Goal: Task Accomplishment & Management: Complete application form

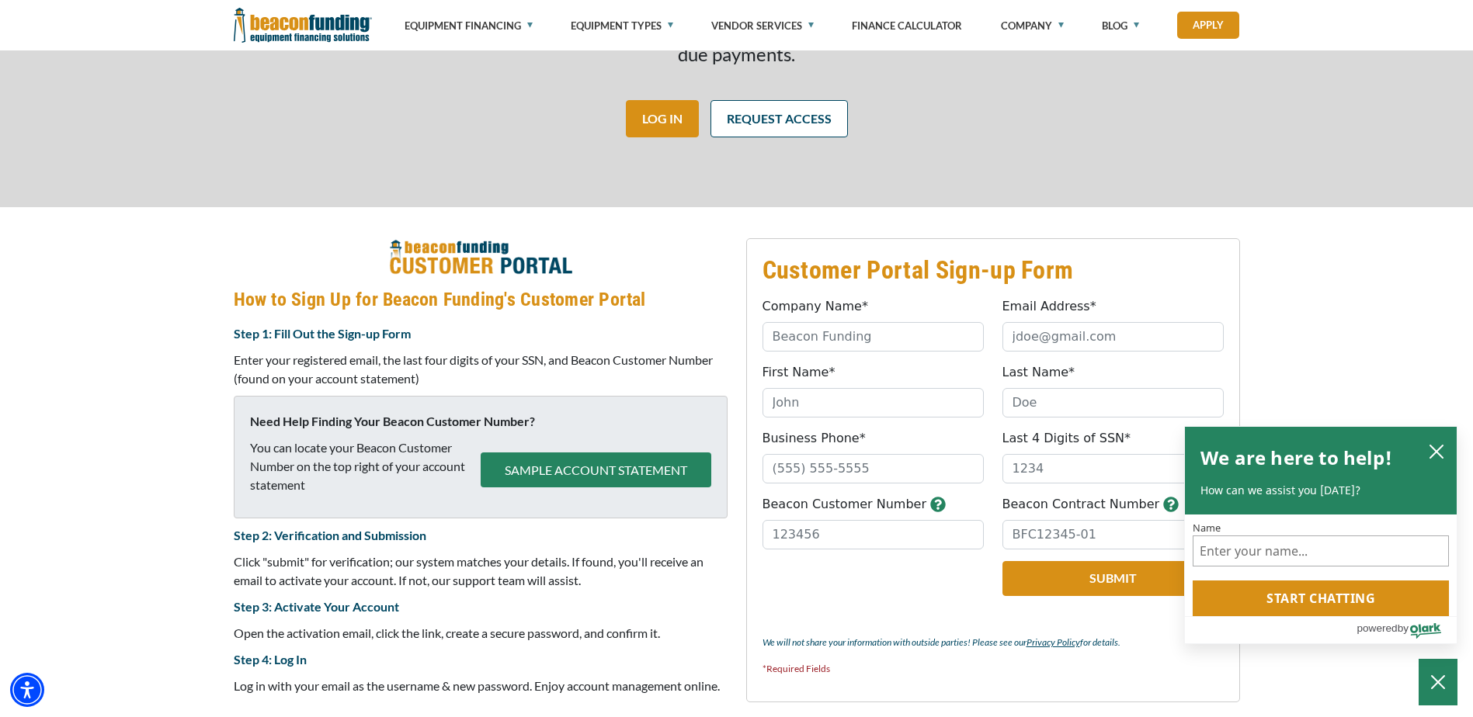
scroll to position [543, 0]
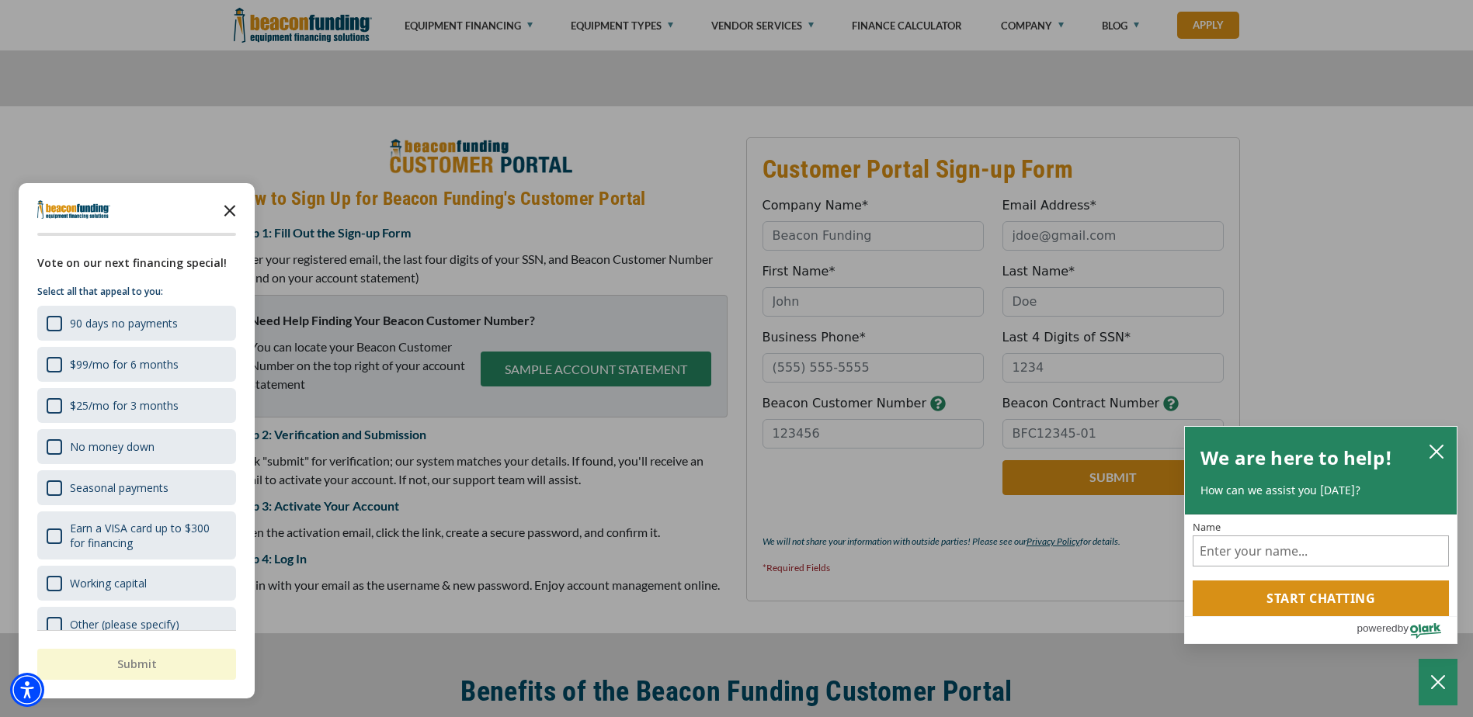
click at [233, 211] on icon "Close the survey" at bounding box center [229, 209] width 31 height 31
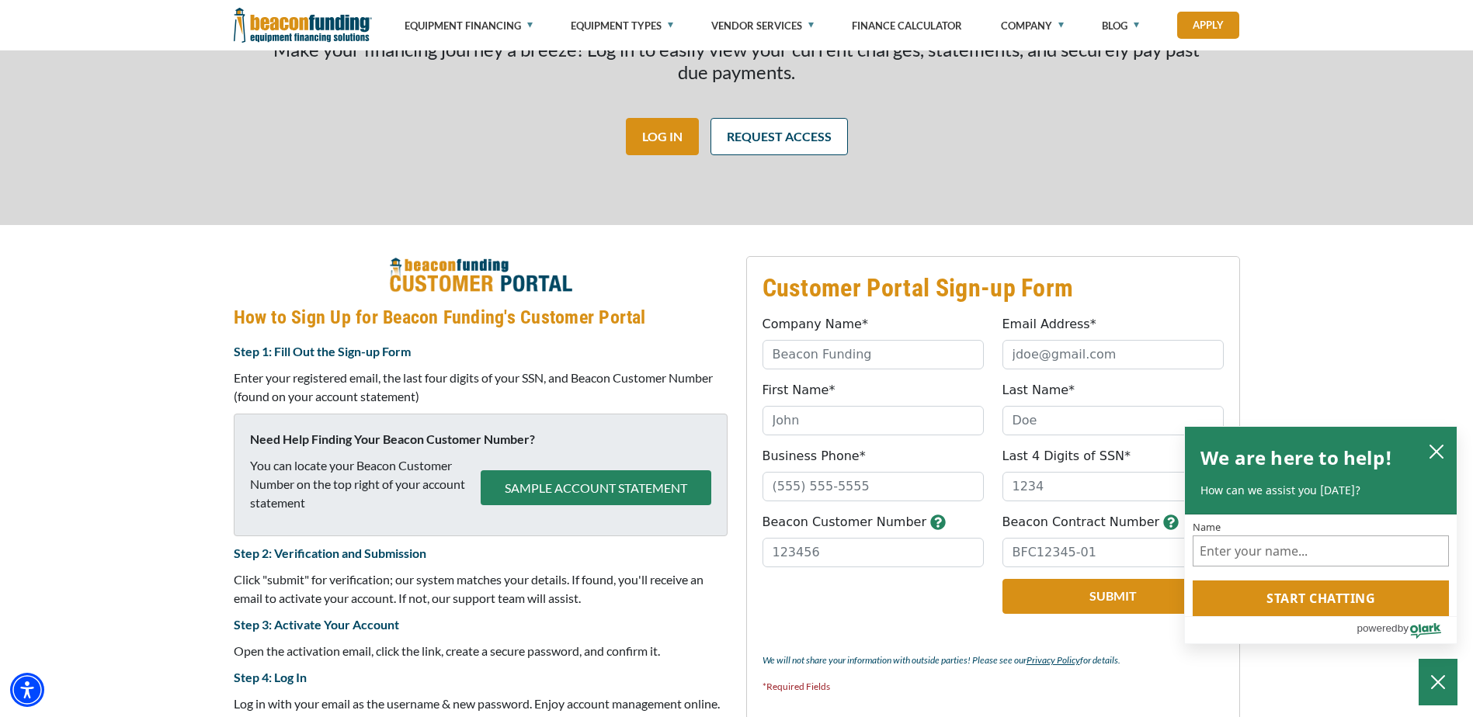
scroll to position [466, 0]
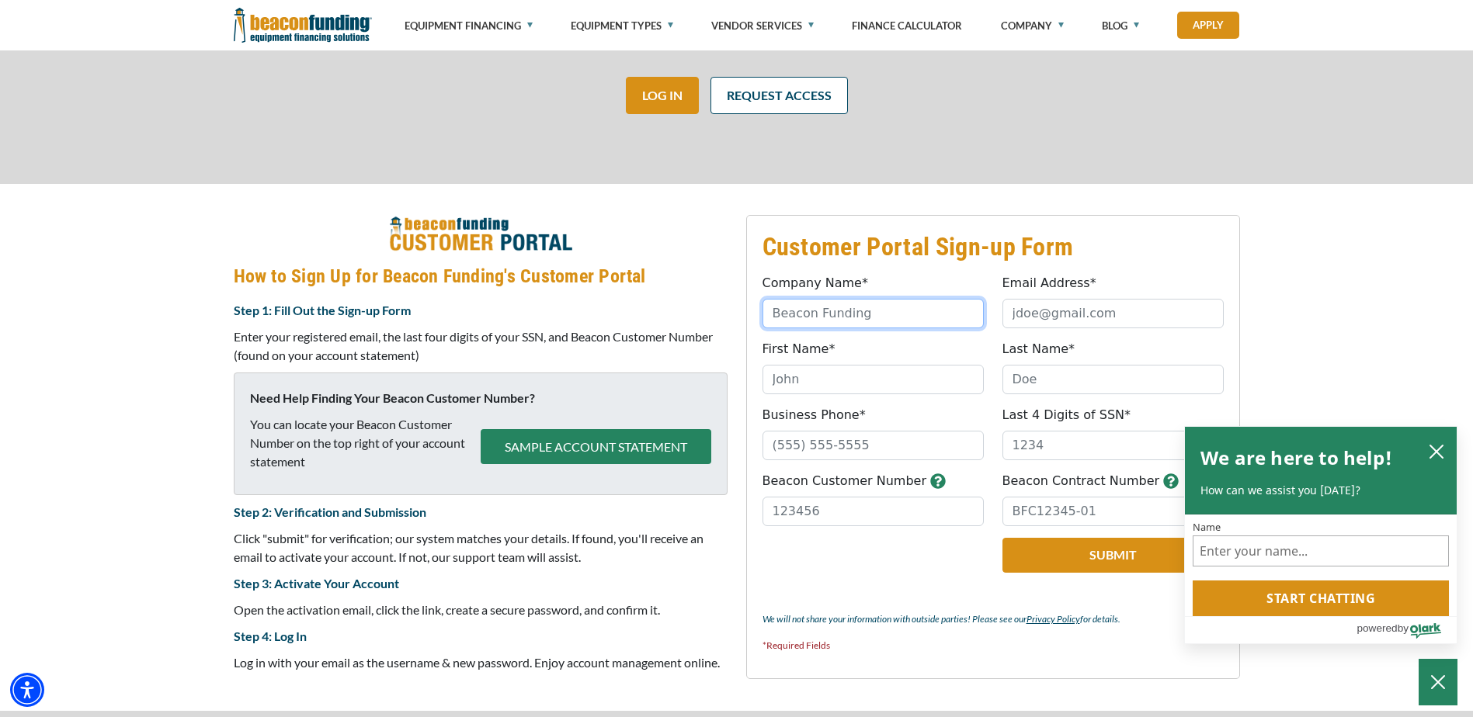
click at [897, 314] on input "Company Name*" at bounding box center [872, 313] width 221 height 29
type input "DnB Promotions LLC"
type input "bpia@dnbpromoitems.com"
type input "Bruce"
type input "Pia"
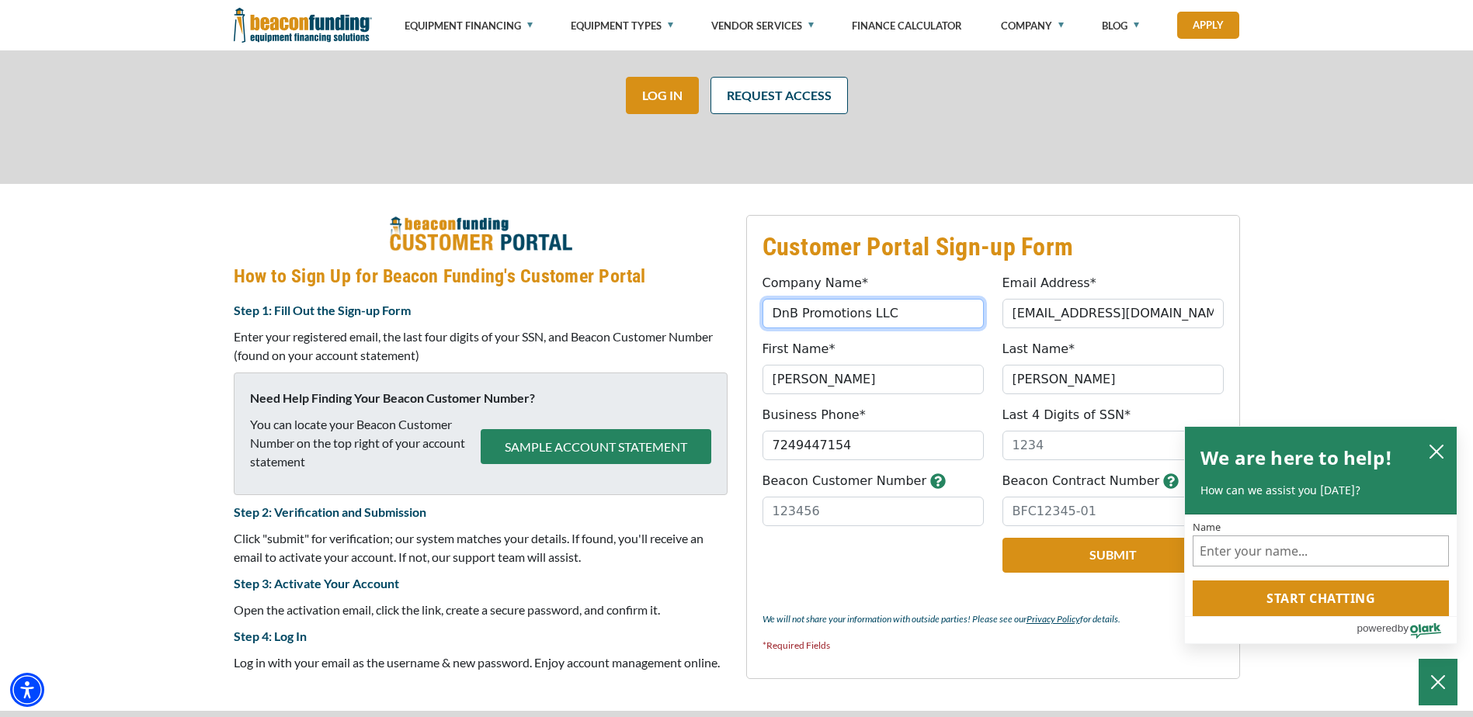
type input "(724) 944-7154"
drag, startPoint x: 1059, startPoint y: 442, endPoint x: 945, endPoint y: 446, distance: 113.4
click at [945, 446] on div "Business Phone* (724) 944-7154 Please provide valid phone number. Last 4 Digits…" at bounding box center [993, 433] width 480 height 54
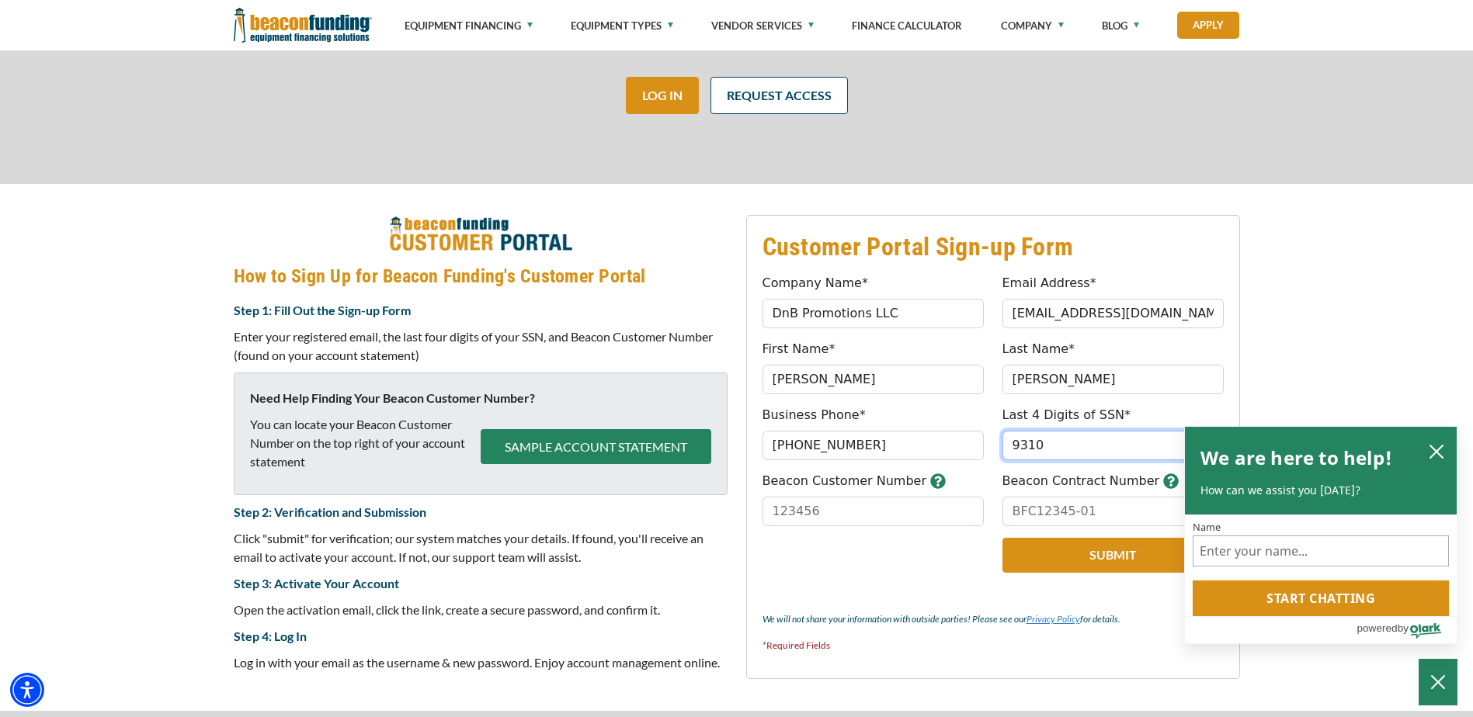
type input "9310"
click at [1036, 613] on link "Privacy Policy" at bounding box center [1053, 619] width 54 height 12
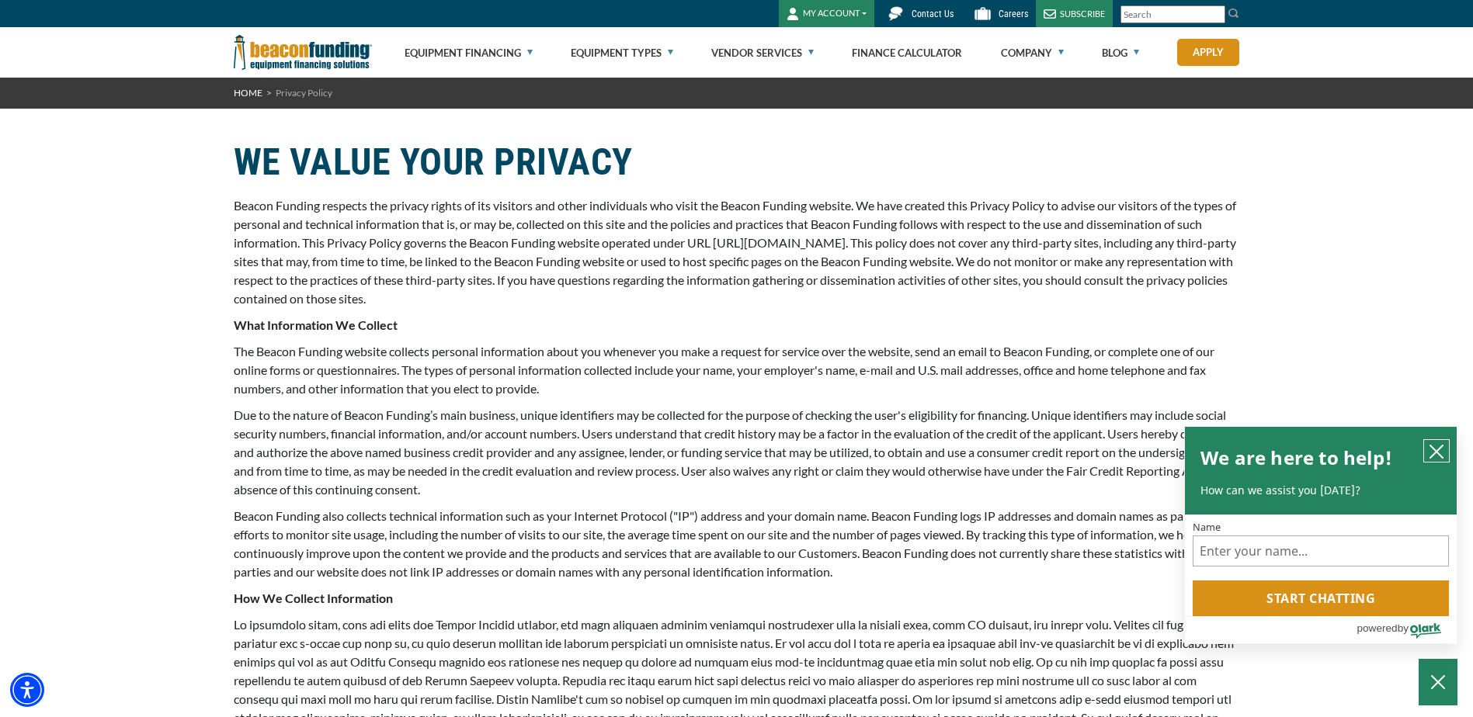
click at [1437, 445] on icon "close chatbox" at bounding box center [1436, 452] width 16 height 16
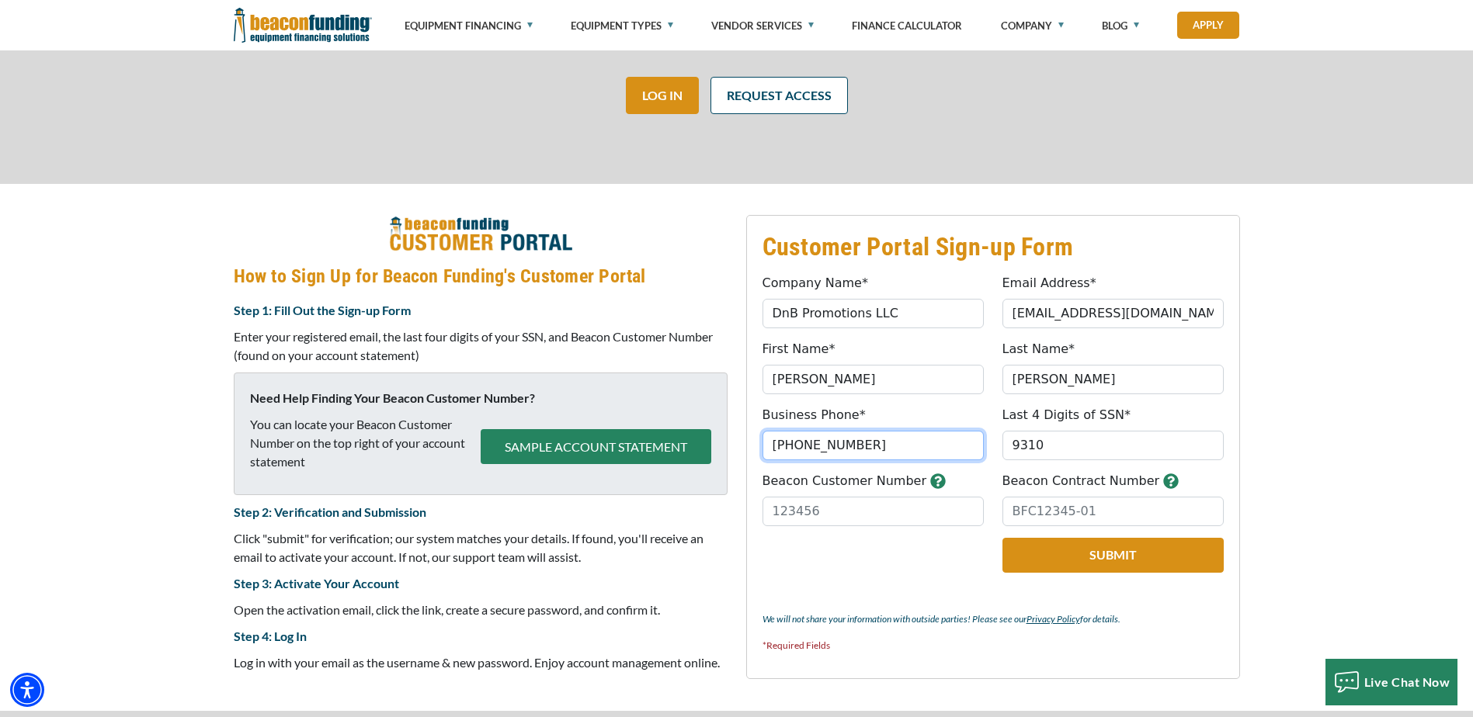
drag, startPoint x: 859, startPoint y: 450, endPoint x: 626, endPoint y: 433, distance: 234.3
click at [626, 433] on div "Customer Portal Sign-up Form Company Name* DnB Promotions LLC Please provide a …" at bounding box center [736, 447] width 1025 height 465
type input "(724) 856-3045"
click at [1132, 555] on button "Submit" at bounding box center [1112, 555] width 221 height 35
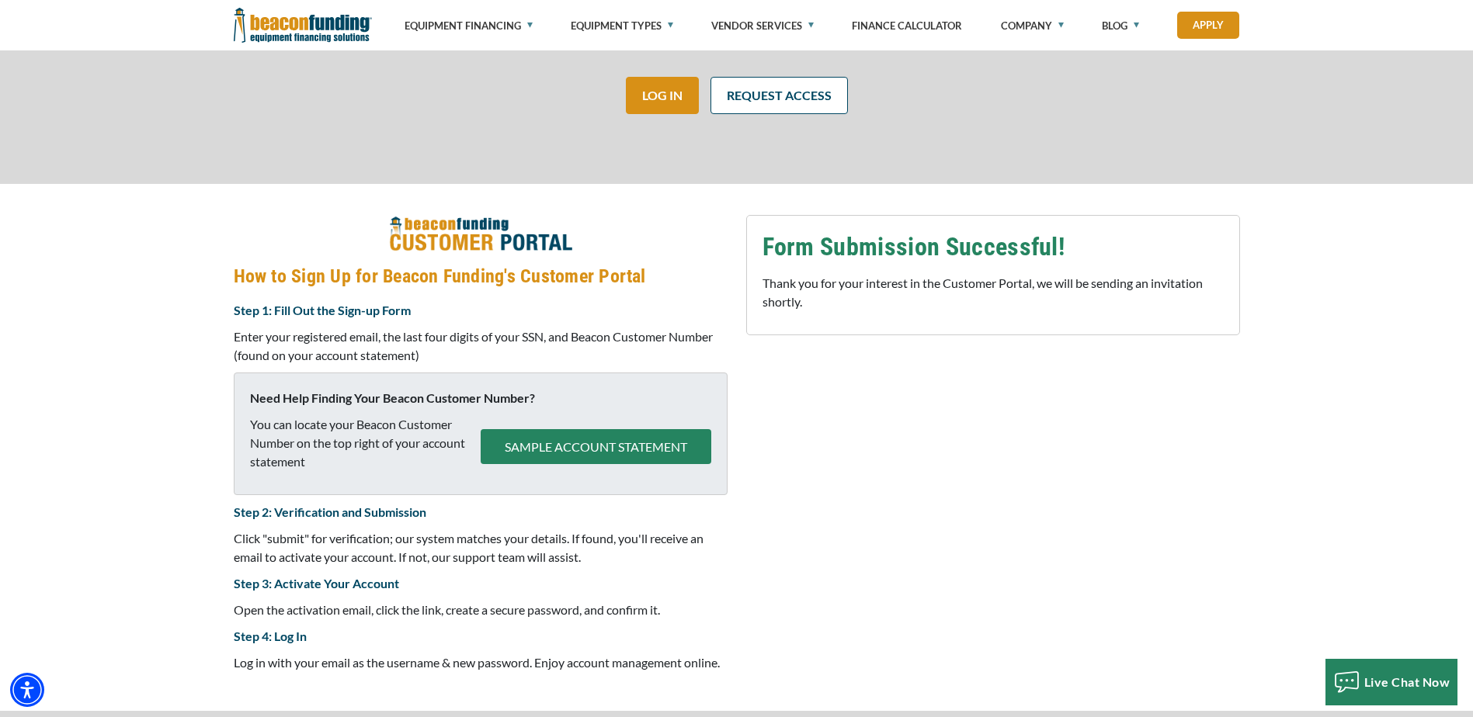
scroll to position [619, 0]
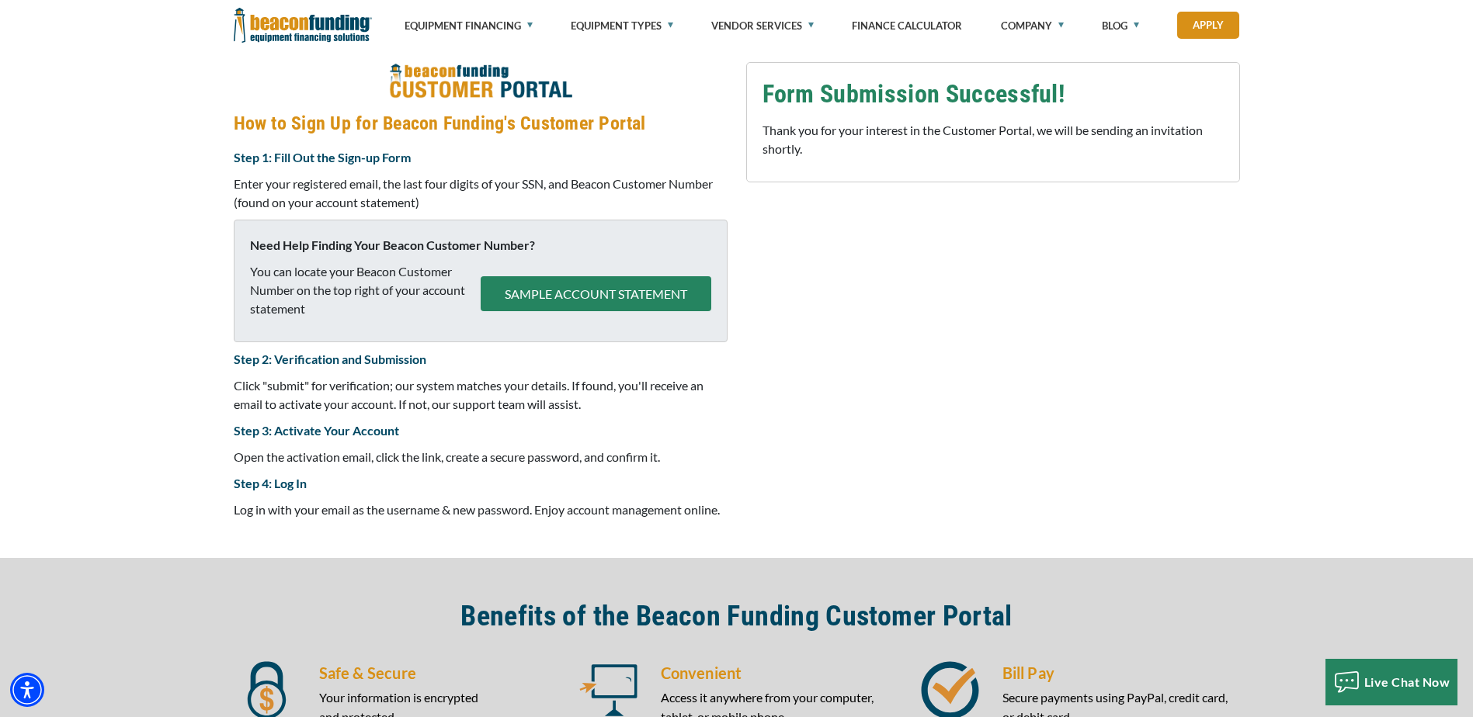
click at [632, 300] on button "SAMPLE ACCOUNT STATEMENT" at bounding box center [595, 293] width 231 height 35
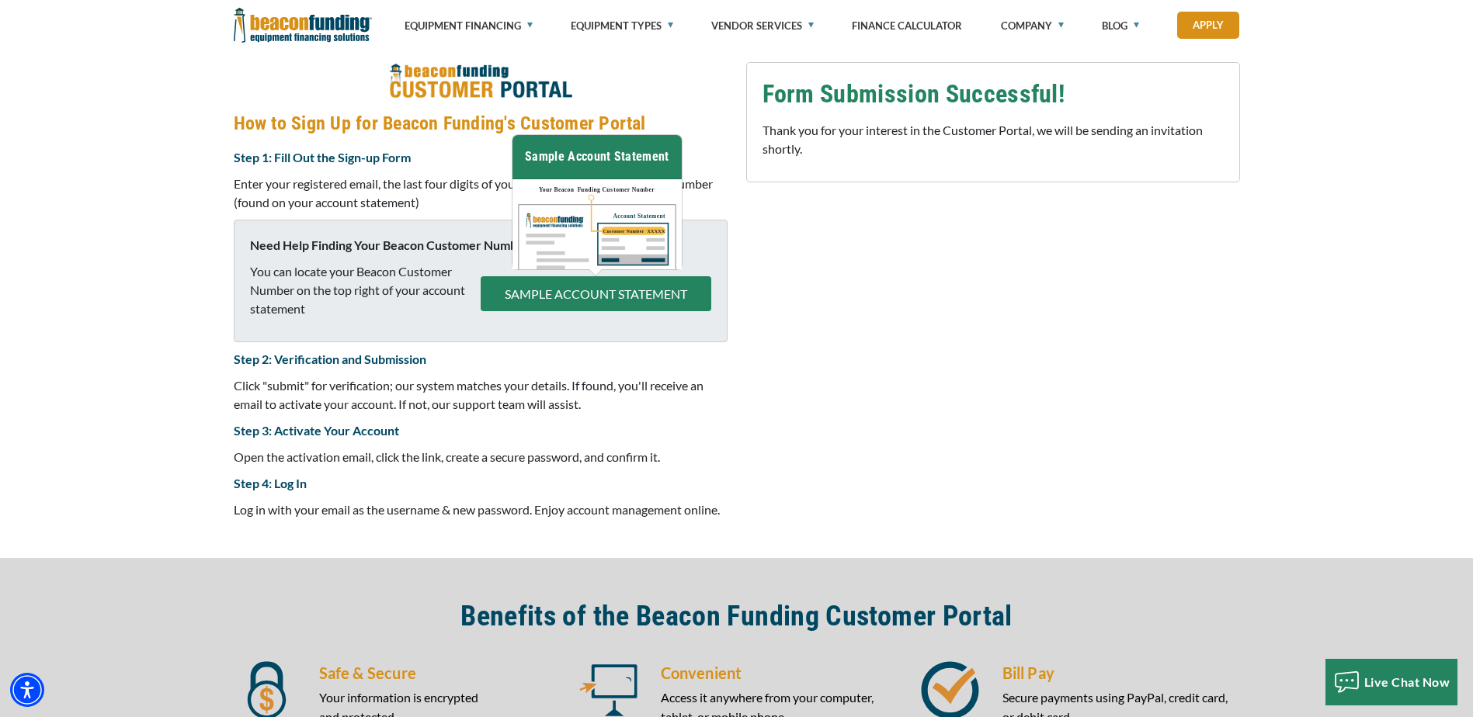
click at [607, 289] on button "SAMPLE ACCOUNT STATEMENT" at bounding box center [595, 293] width 231 height 35
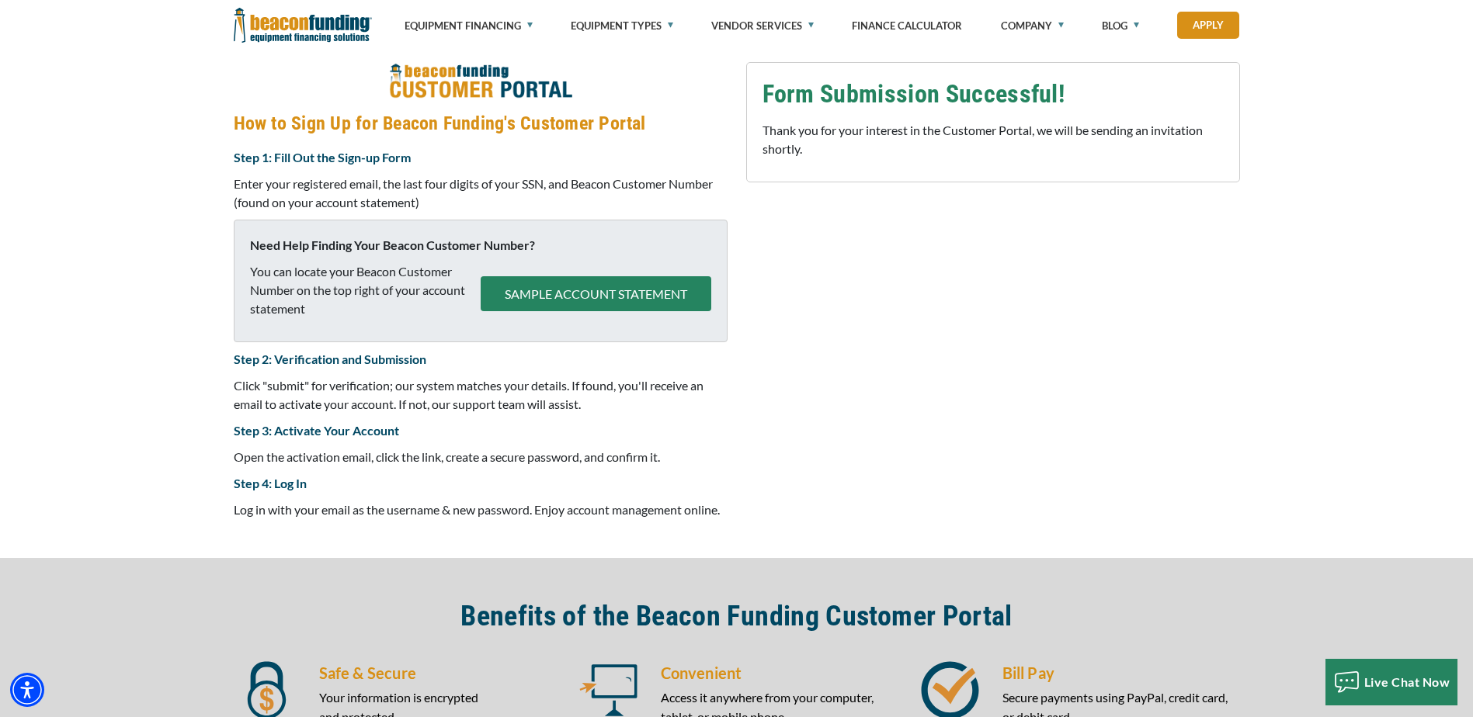
click at [613, 283] on button "SAMPLE ACCOUNT STATEMENT" at bounding box center [595, 293] width 231 height 35
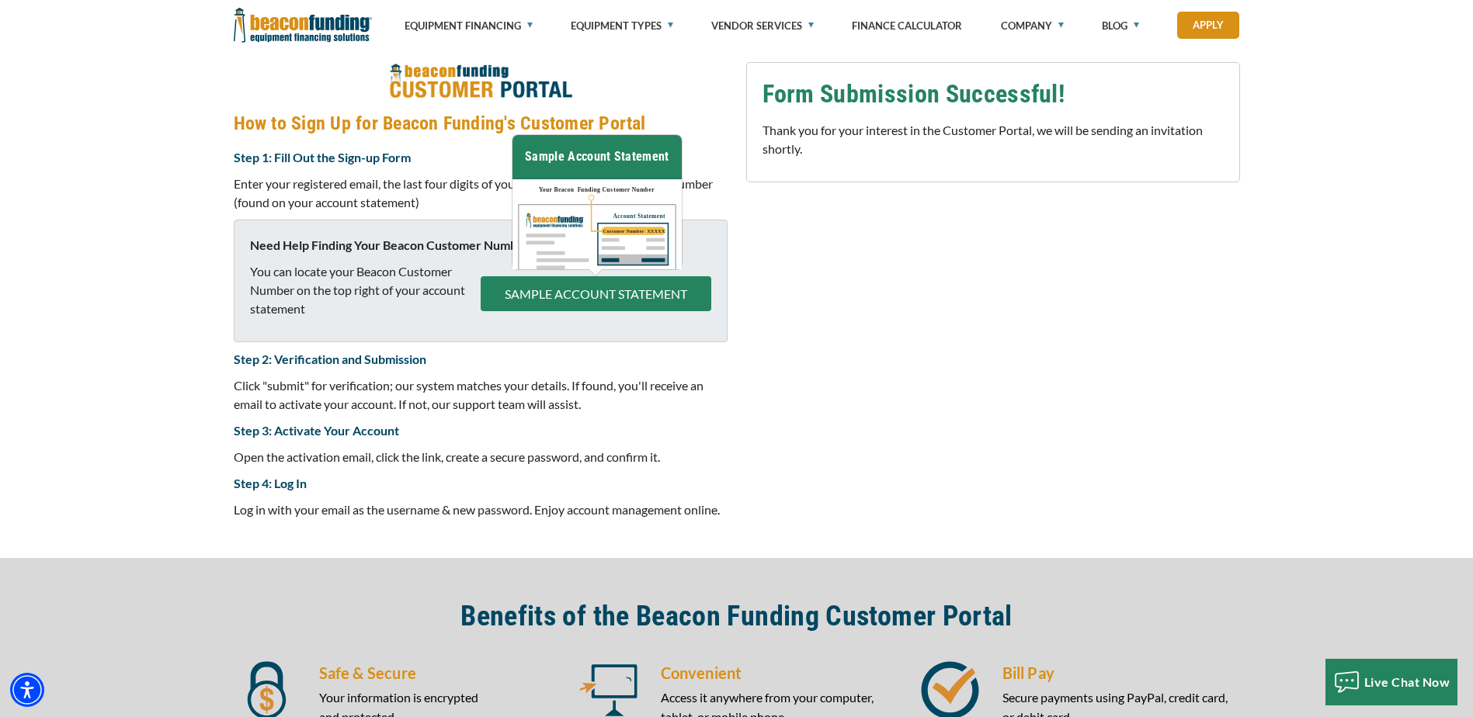
click at [601, 241] on img at bounding box center [596, 224] width 169 height 90
click at [511, 378] on p "Click "submit" for verification; our system matches your details. If found, you…" at bounding box center [481, 394] width 494 height 37
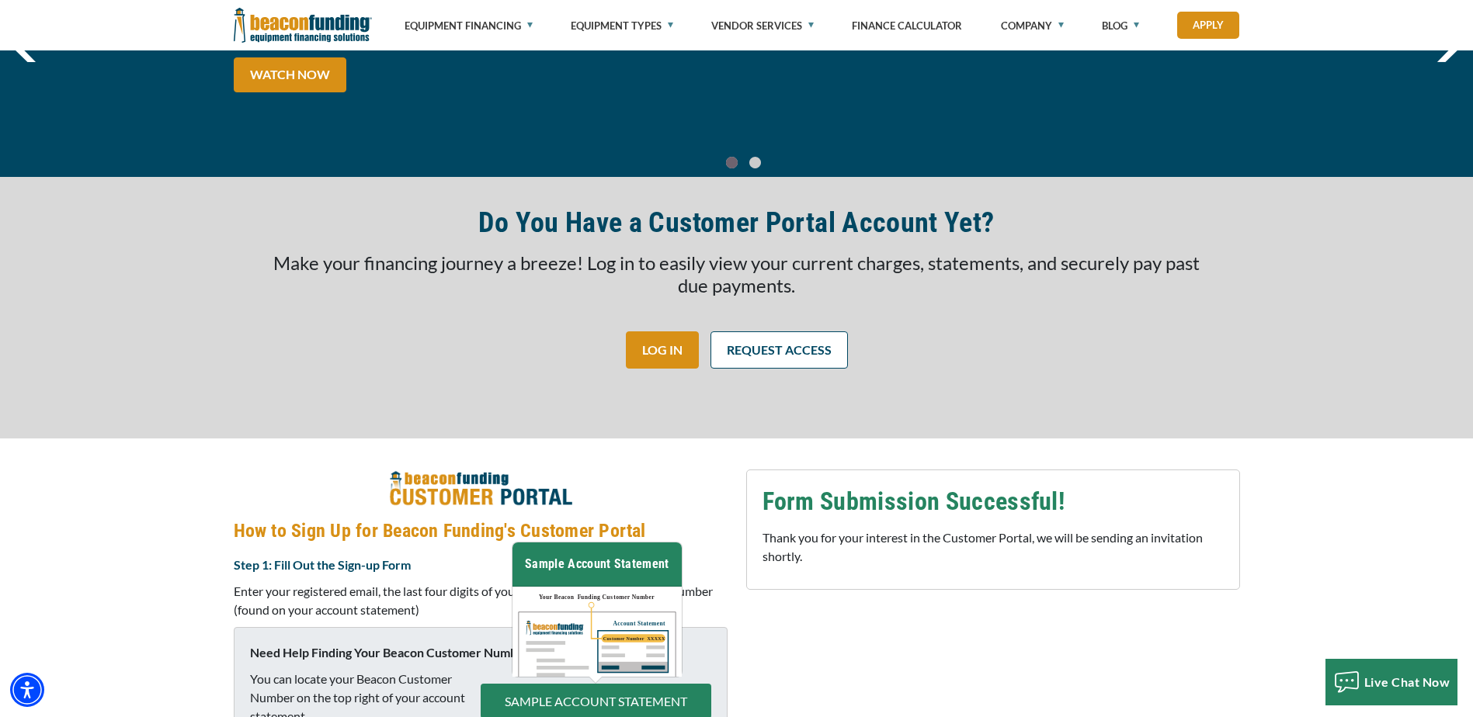
scroll to position [153, 0]
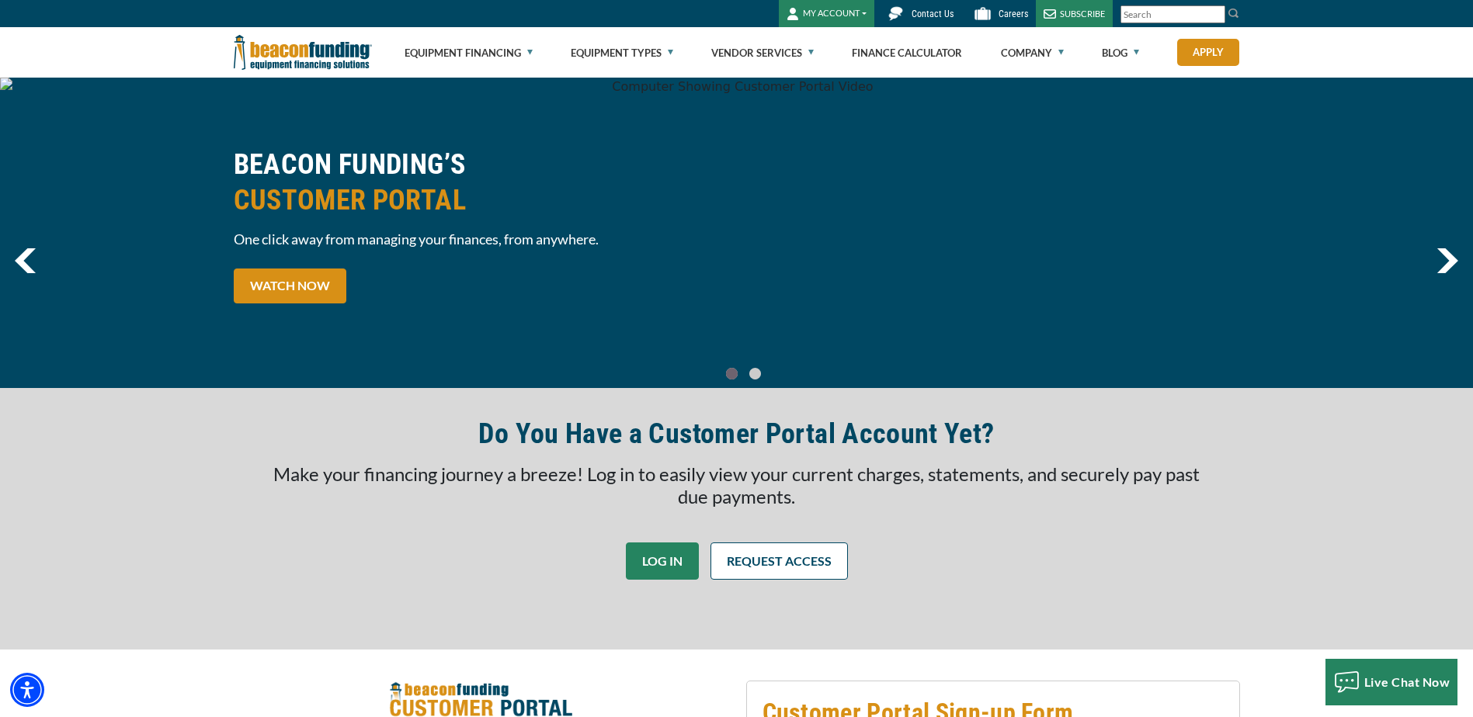
click at [657, 558] on link "LOG IN" at bounding box center [662, 561] width 73 height 37
